Goal: Download file/media

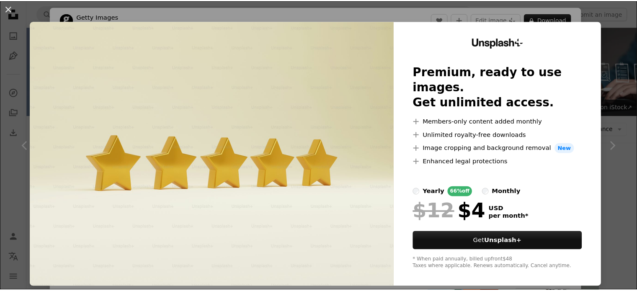
scroll to position [573, 0]
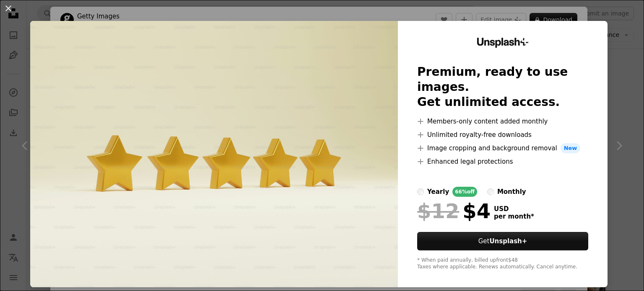
click at [617, 93] on div "An X shape Unsplash+ Premium, ready to use images. Get unlimited access. A plus…" at bounding box center [322, 145] width 644 height 291
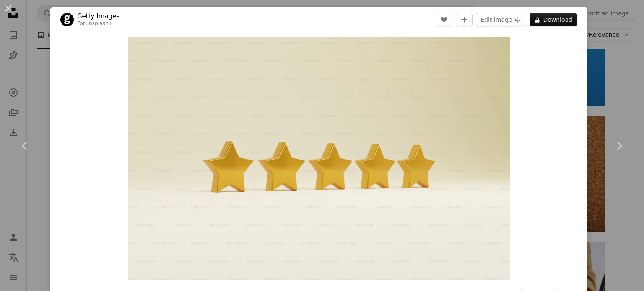
click at [9, 8] on button "An X shape" at bounding box center [8, 8] width 10 height 10
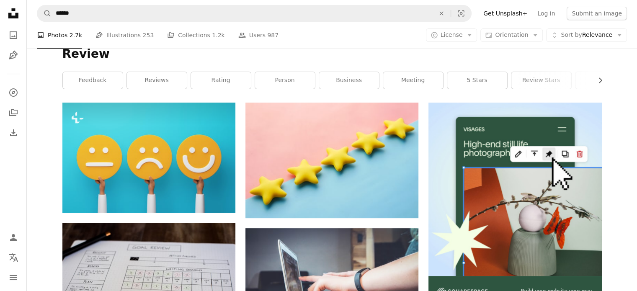
scroll to position [107, 0]
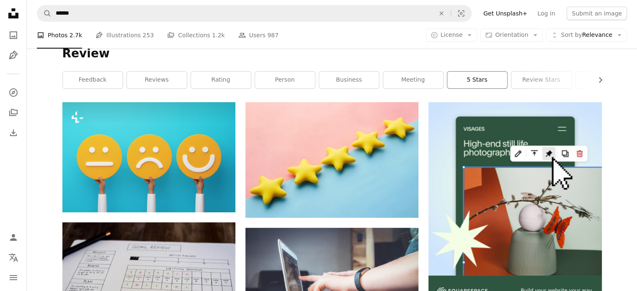
click at [482, 83] on link "5 stars" at bounding box center [478, 80] width 60 height 17
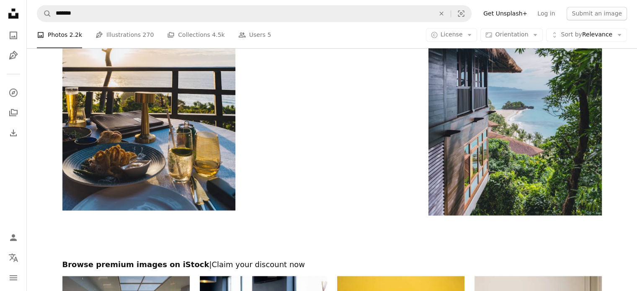
scroll to position [1428, 0]
